Goal: Check status: Check status

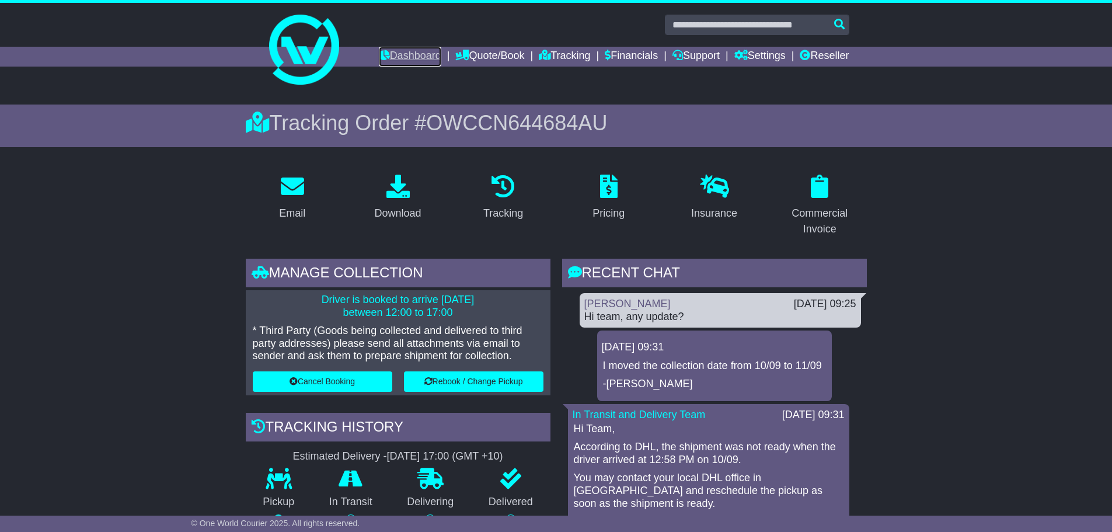
click at [387, 50] on link "Dashboard" at bounding box center [410, 57] width 62 height 20
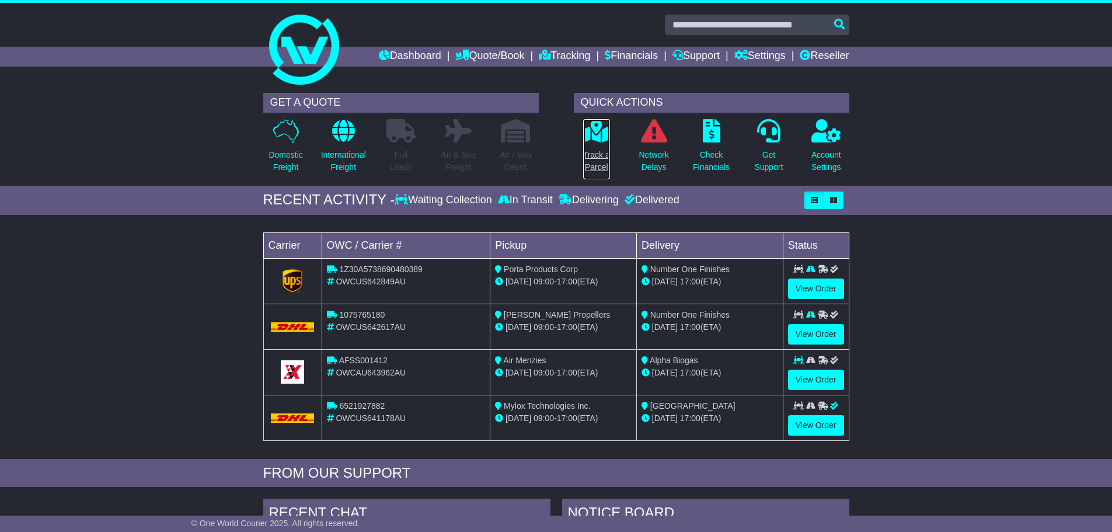
click at [600, 165] on p "Track a Parcel" at bounding box center [596, 161] width 27 height 25
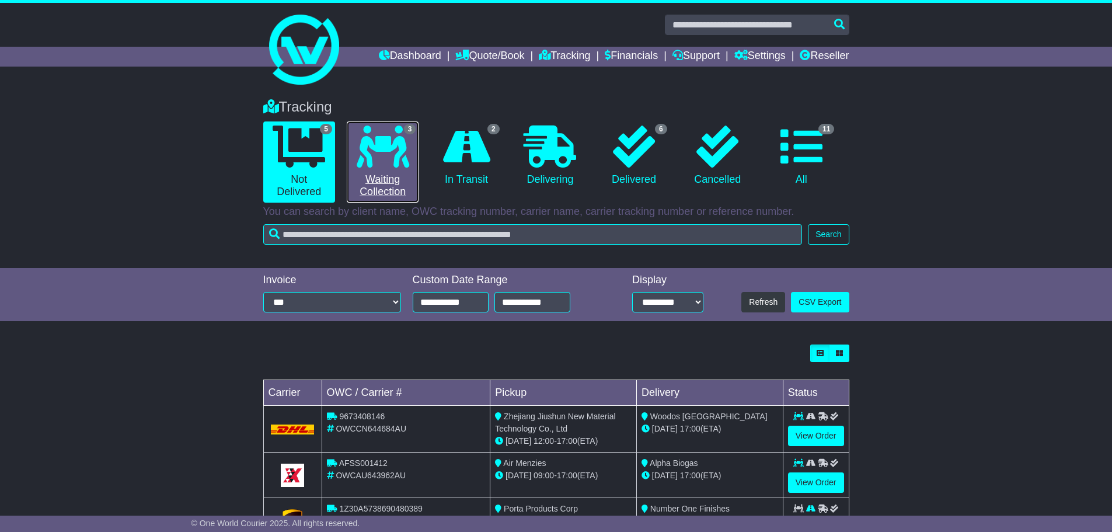
click at [361, 138] on icon at bounding box center [383, 147] width 53 height 42
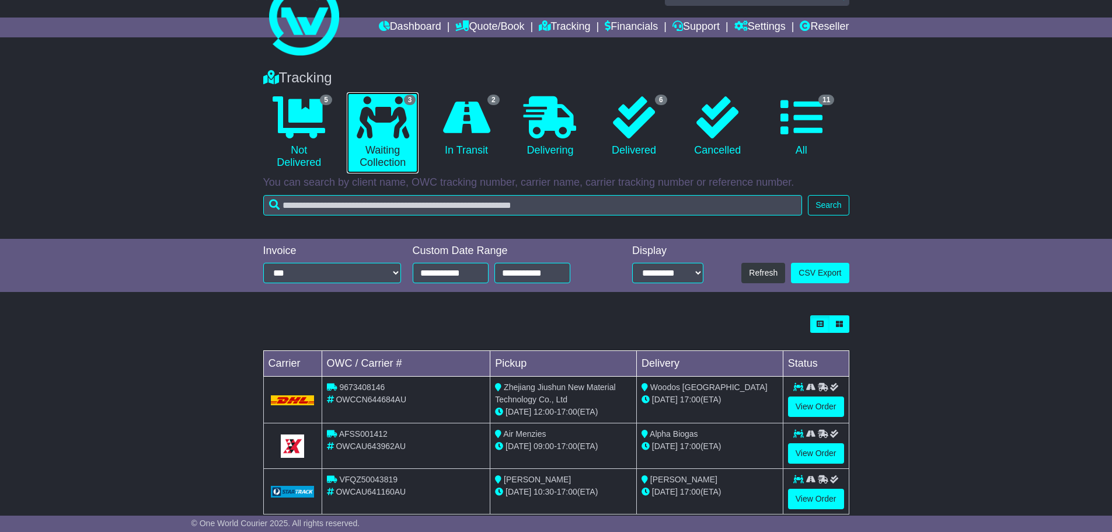
scroll to position [53, 0]
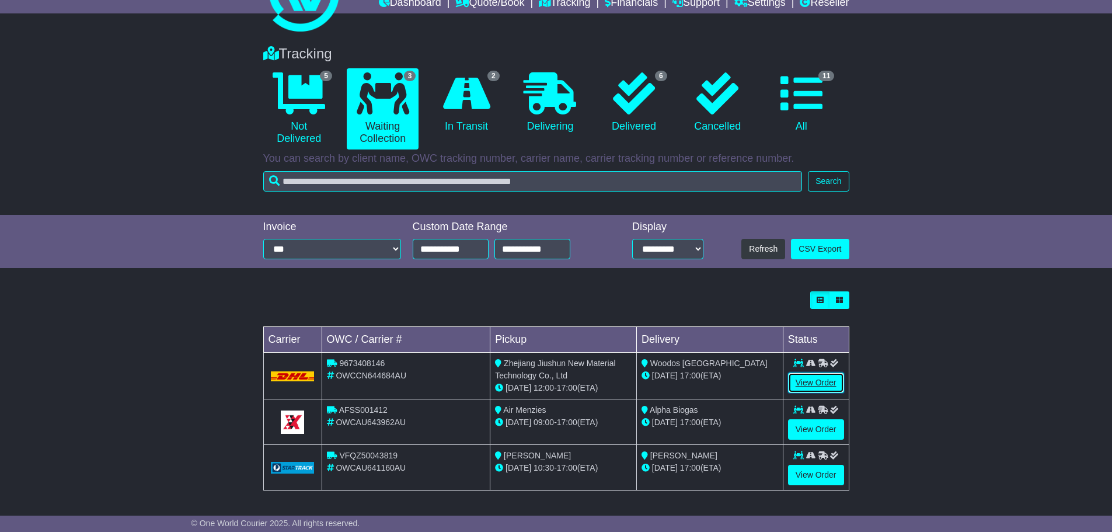
click at [808, 384] on link "View Order" at bounding box center [816, 383] width 56 height 20
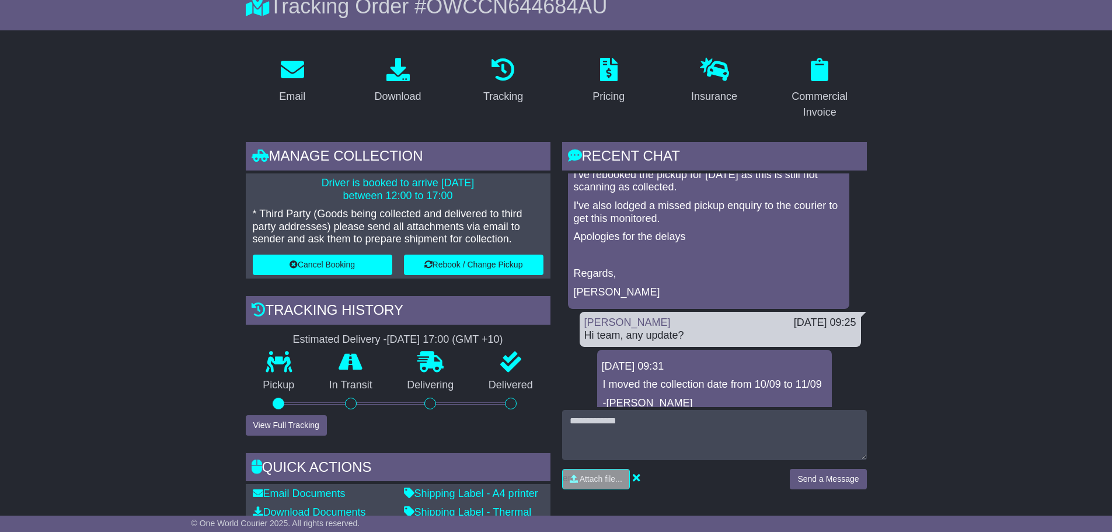
scroll to position [95, 0]
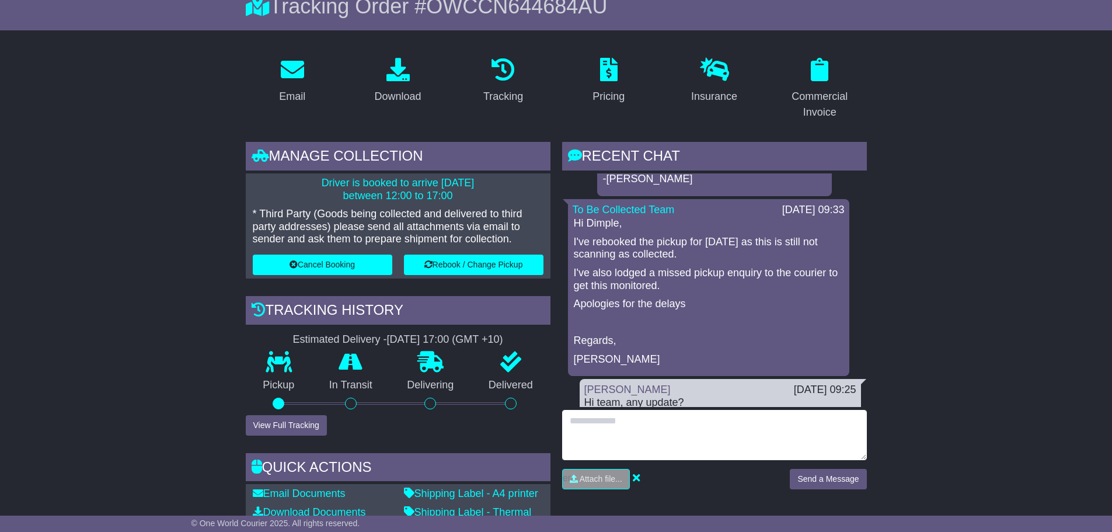
click at [632, 437] on textarea at bounding box center [714, 435] width 305 height 50
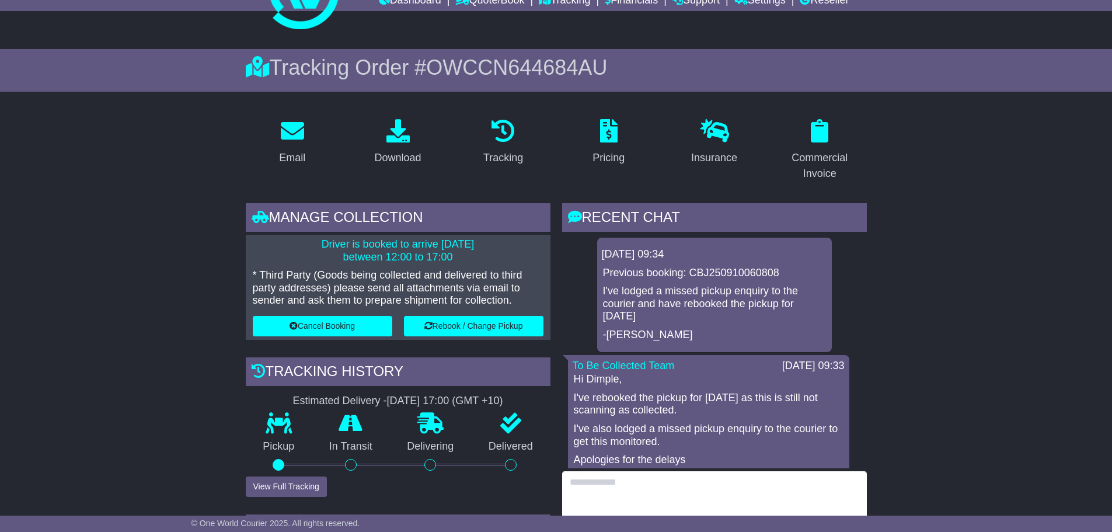
scroll to position [0, 0]
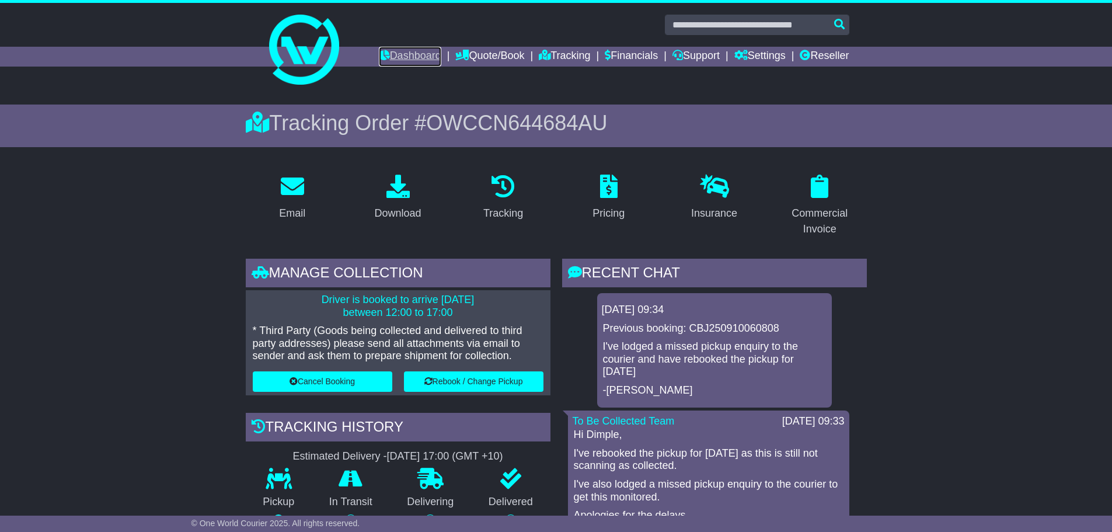
click at [397, 52] on link "Dashboard" at bounding box center [410, 57] width 62 height 20
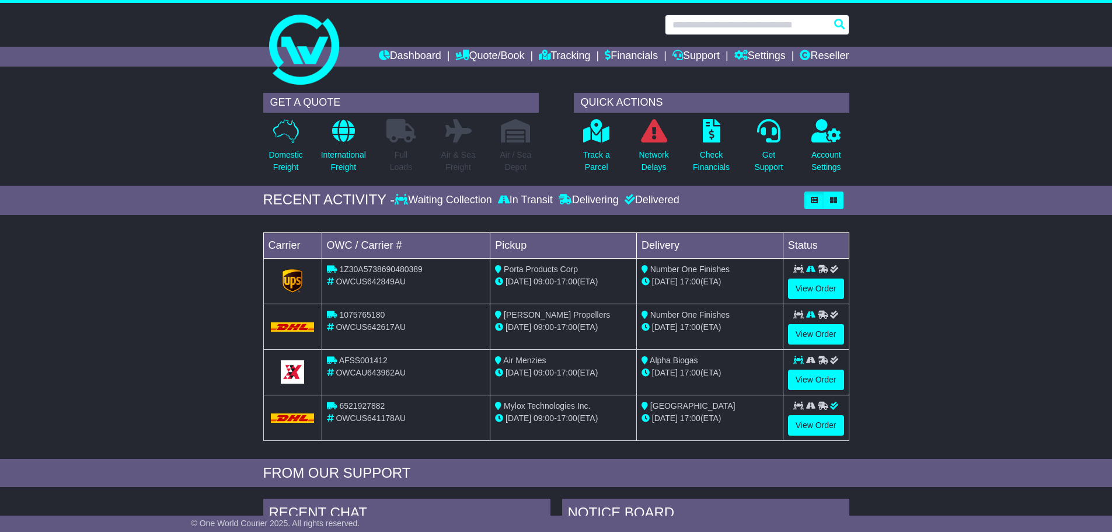
click at [716, 25] on input "text" at bounding box center [757, 25] width 185 height 20
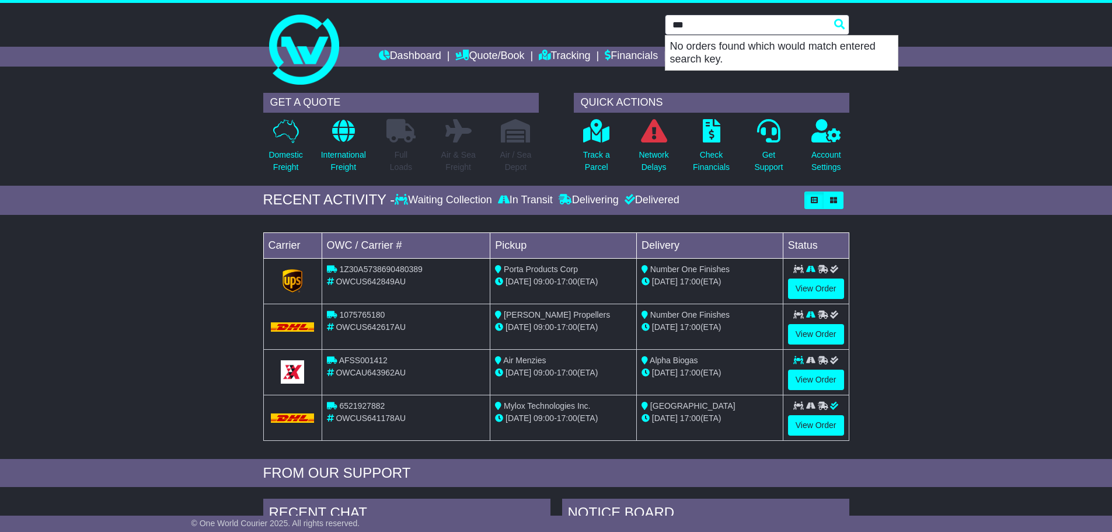
type input "***"
drag, startPoint x: 702, startPoint y: 20, endPoint x: 627, endPoint y: 30, distance: 76.6
click at [627, 30] on div "*** No orders found which would match entered search key." at bounding box center [556, 25] width 598 height 20
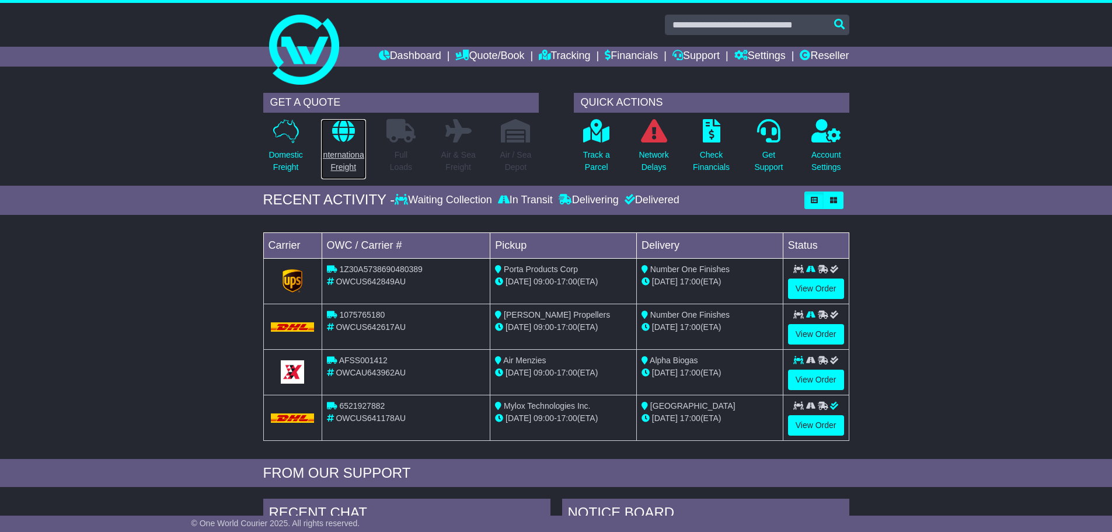
click at [347, 166] on p "International Freight" at bounding box center [343, 161] width 45 height 25
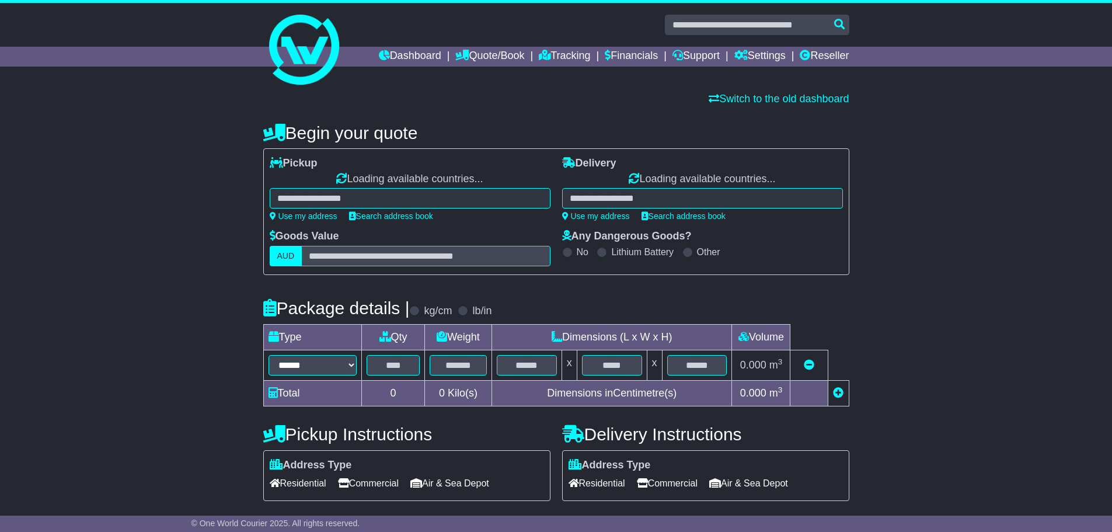
select select "**"
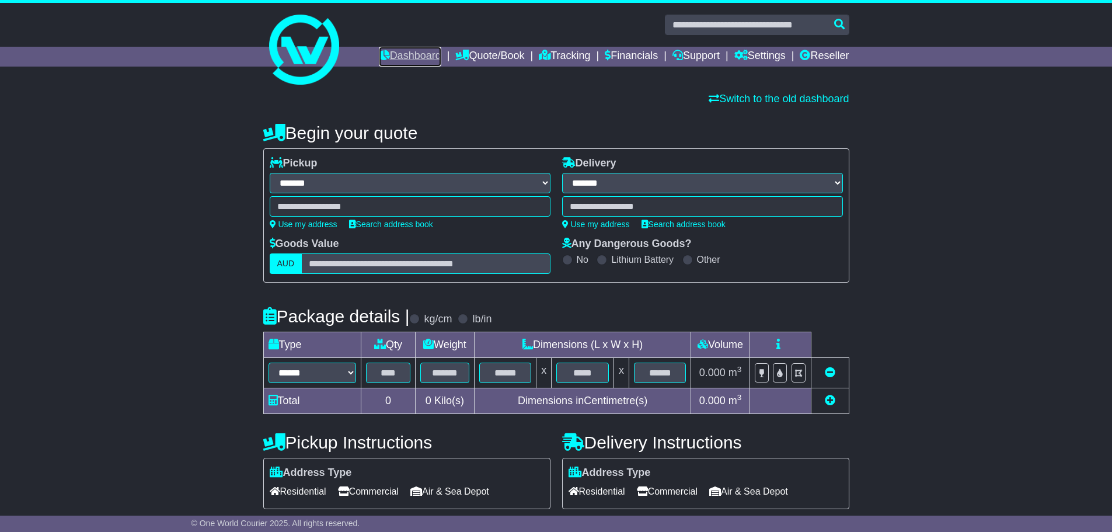
click at [402, 61] on link "Dashboard" at bounding box center [410, 57] width 62 height 20
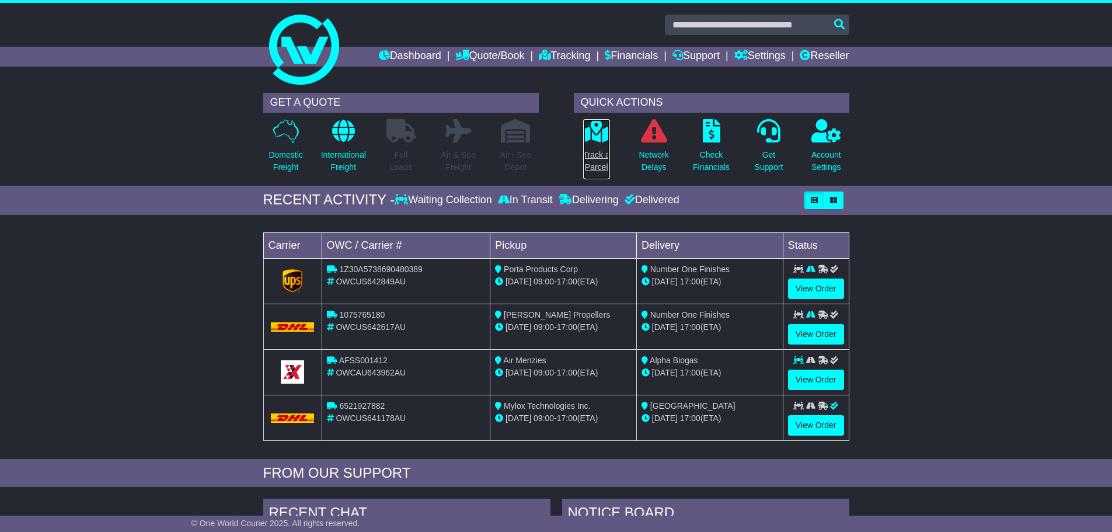
click at [586, 160] on p "Track a Parcel" at bounding box center [596, 161] width 27 height 25
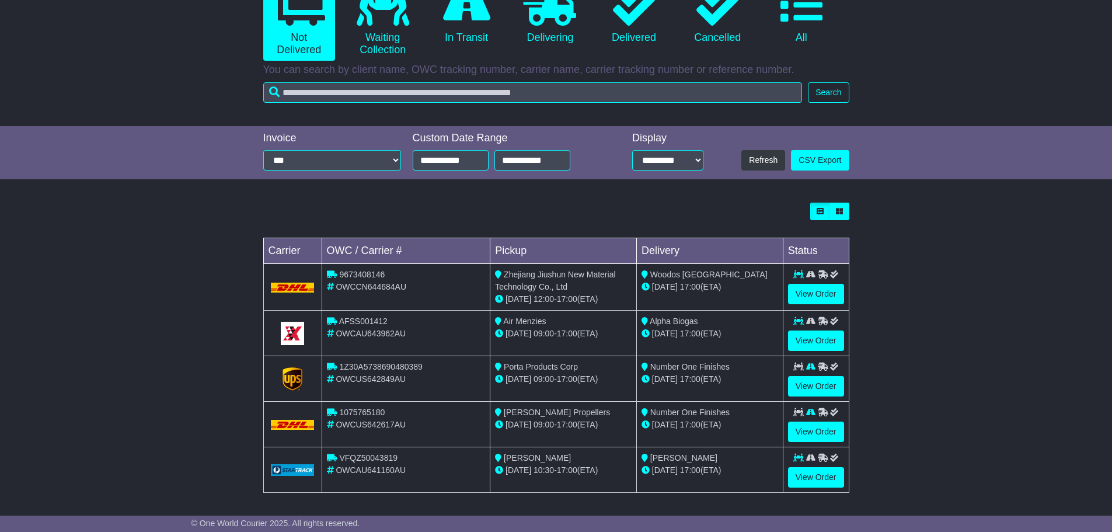
scroll to position [144, 0]
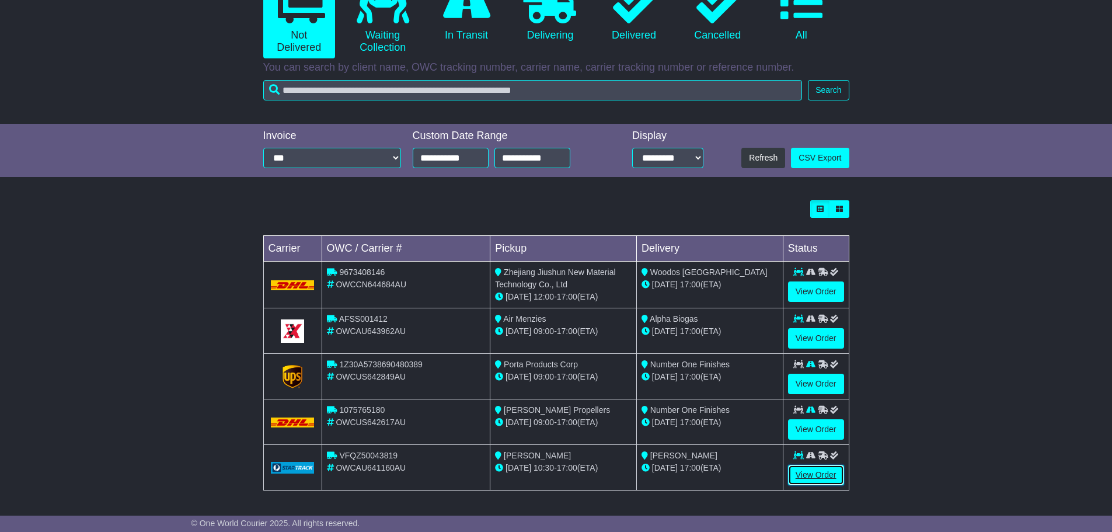
click at [820, 478] on link "View Order" at bounding box center [816, 475] width 56 height 20
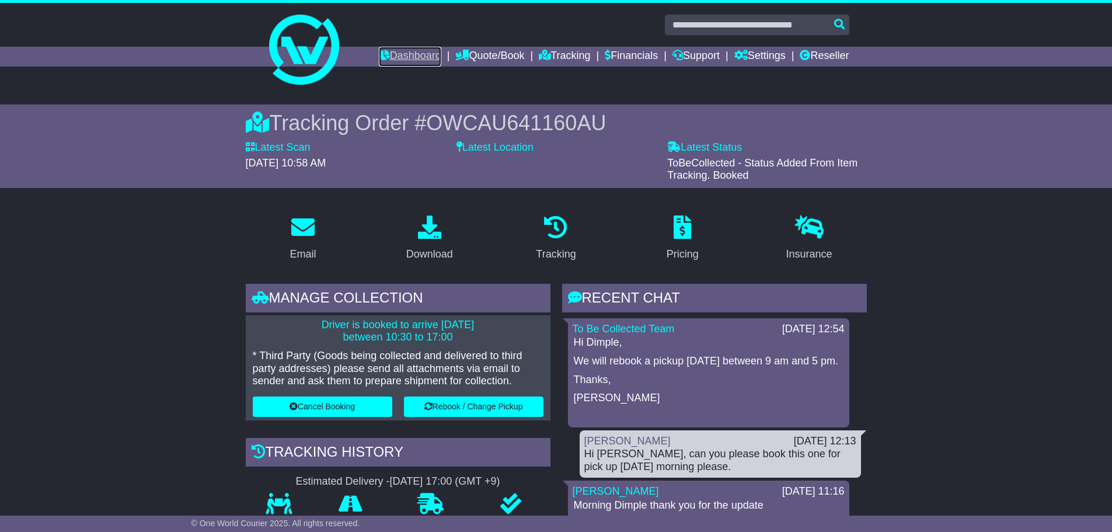
click at [388, 58] on link "Dashboard" at bounding box center [410, 57] width 62 height 20
